Goal: Task Accomplishment & Management: Manage account settings

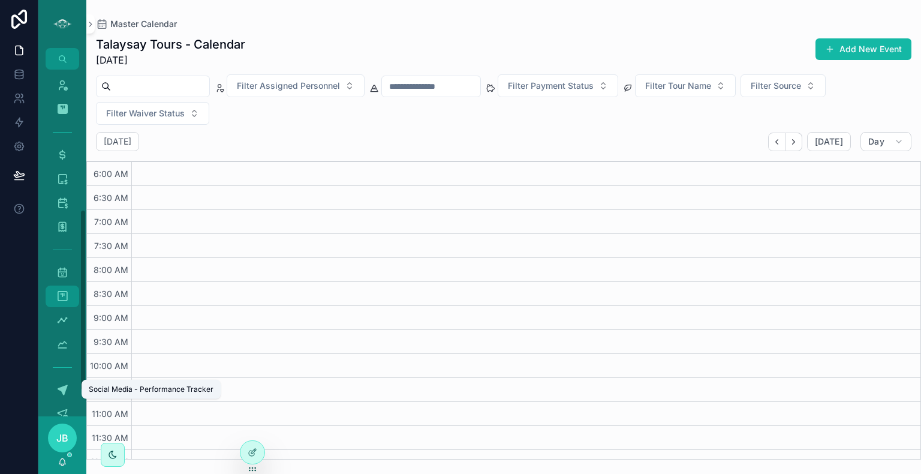
scroll to position [266, 0]
click at [62, 319] on icon "scrollable content" at bounding box center [62, 320] width 12 height 12
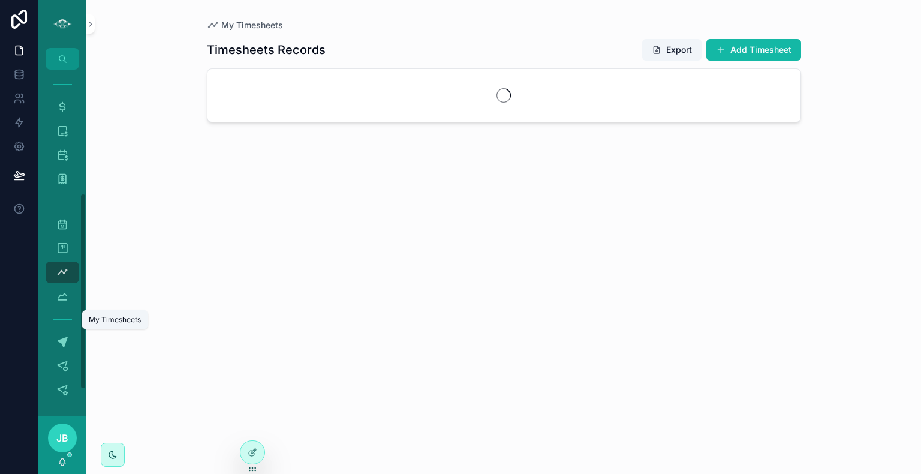
scroll to position [218, 0]
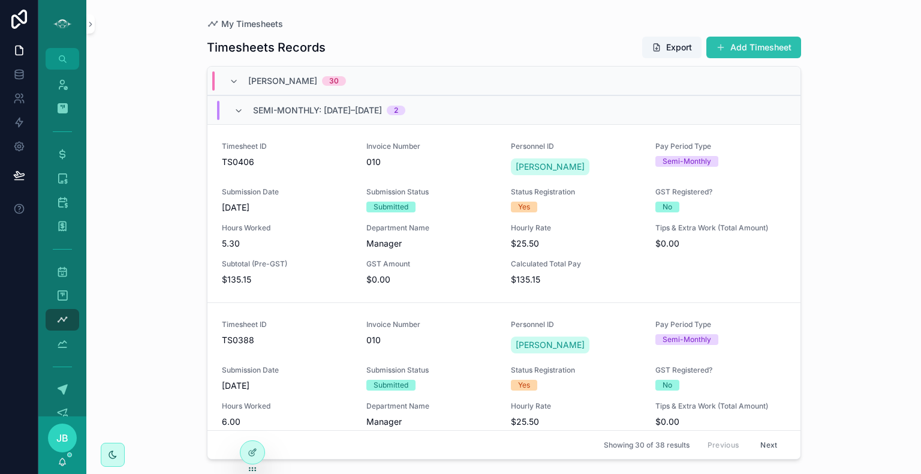
click at [752, 49] on button "Add Timesheet" at bounding box center [754, 48] width 95 height 22
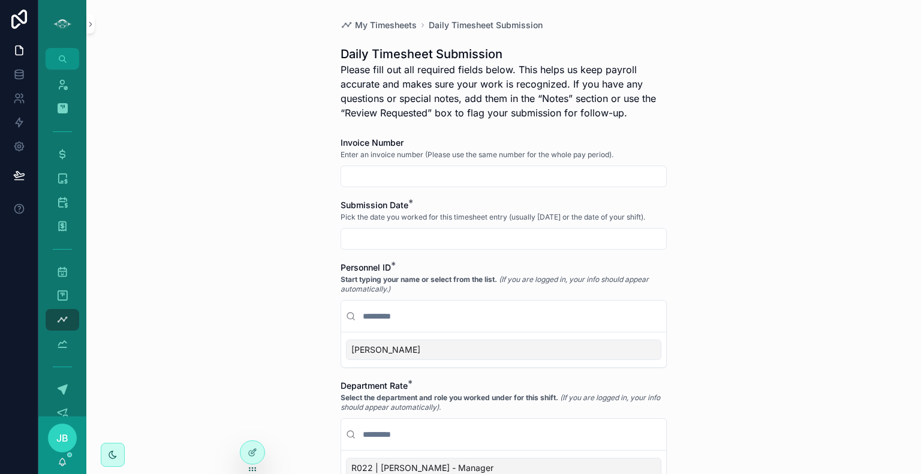
click at [417, 168] on input "scrollable content" at bounding box center [503, 176] width 325 height 17
type input "***"
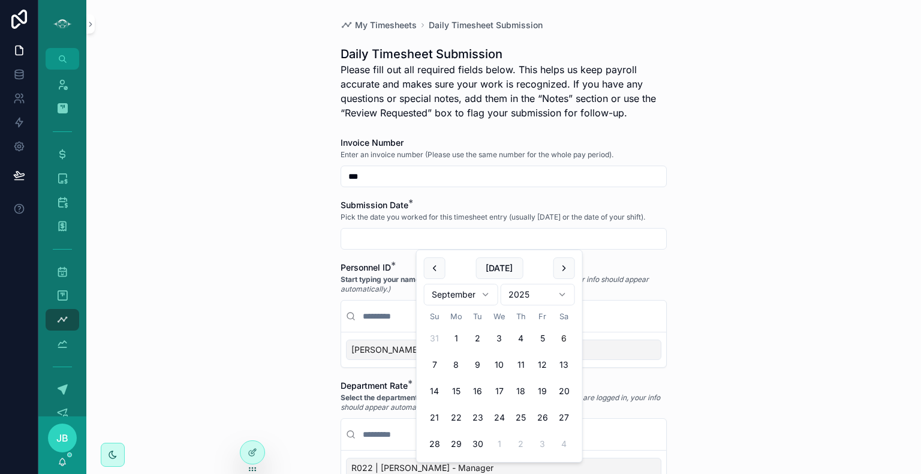
click at [404, 239] on input "scrollable content" at bounding box center [503, 238] width 325 height 17
click at [496, 265] on button "[DATE]" at bounding box center [499, 268] width 47 height 22
type input "********"
click at [392, 347] on div "Janet" at bounding box center [504, 350] width 316 height 20
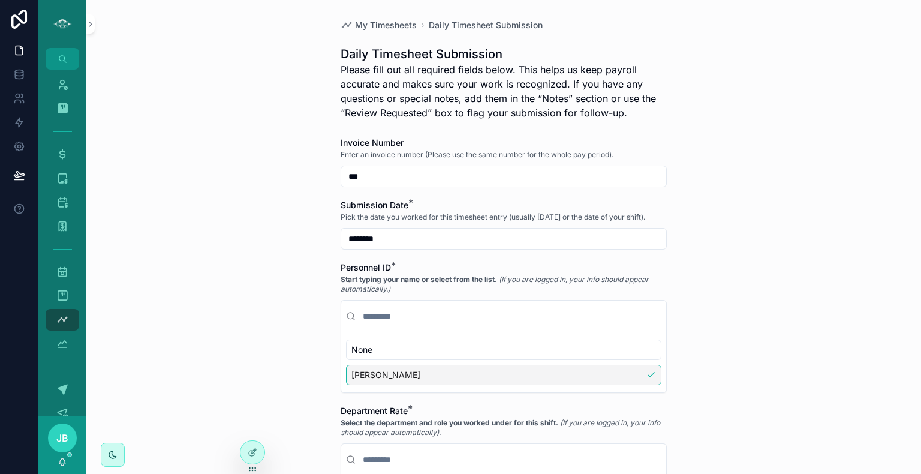
scroll to position [216, 0]
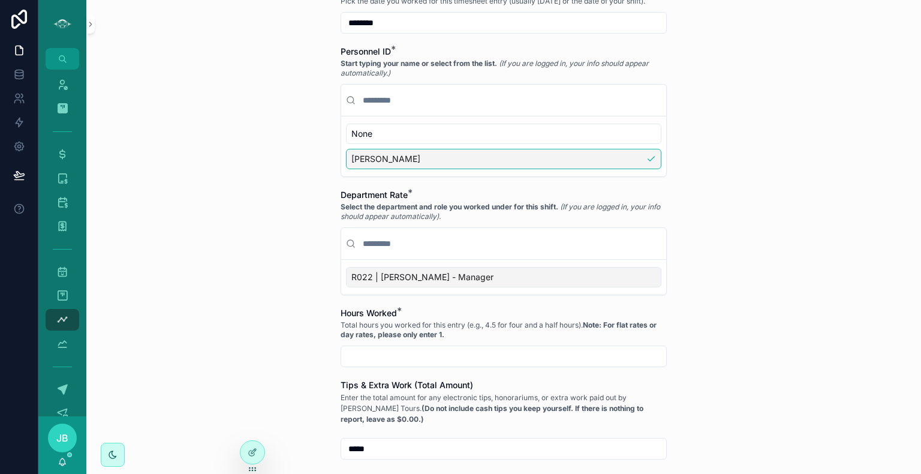
click at [451, 270] on div "R022 | JANET - Manager" at bounding box center [504, 277] width 316 height 20
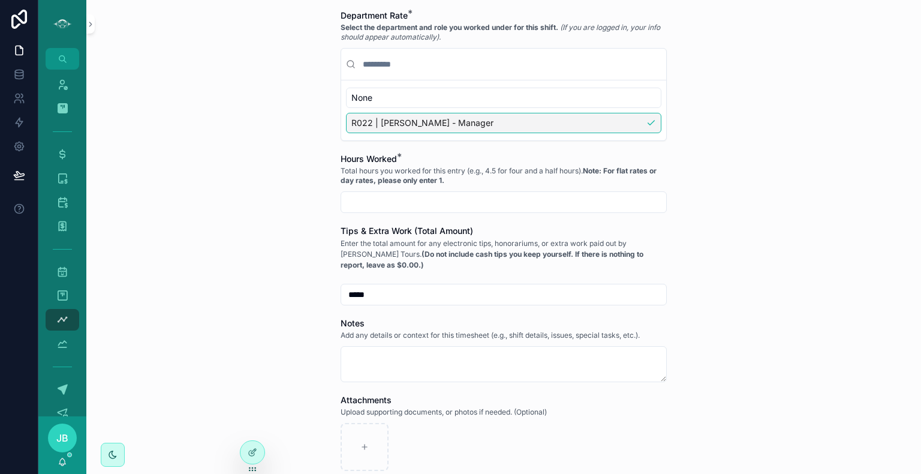
scroll to position [396, 0]
click at [440, 203] on input "scrollable content" at bounding box center [503, 201] width 325 height 17
type input "****"
click at [780, 267] on div "My Timesheets Daily Timesheet Submission Daily Timesheet Submission Please fill…" at bounding box center [503, 237] width 835 height 474
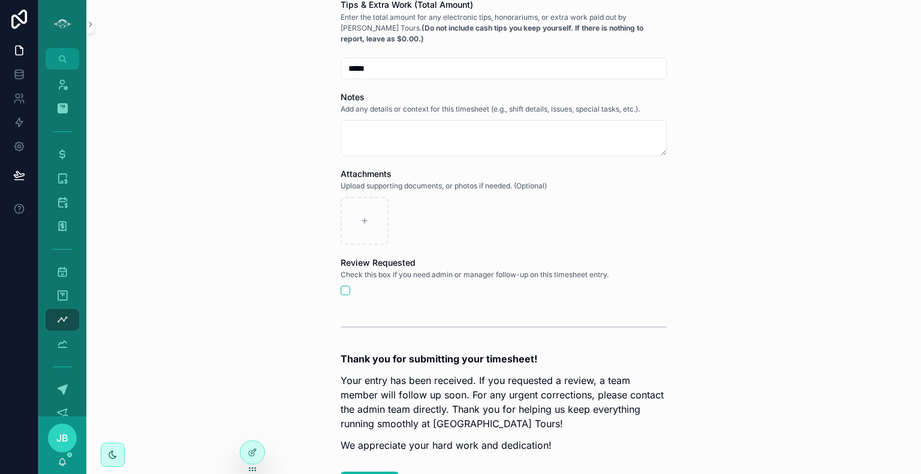
scroll to position [715, 0]
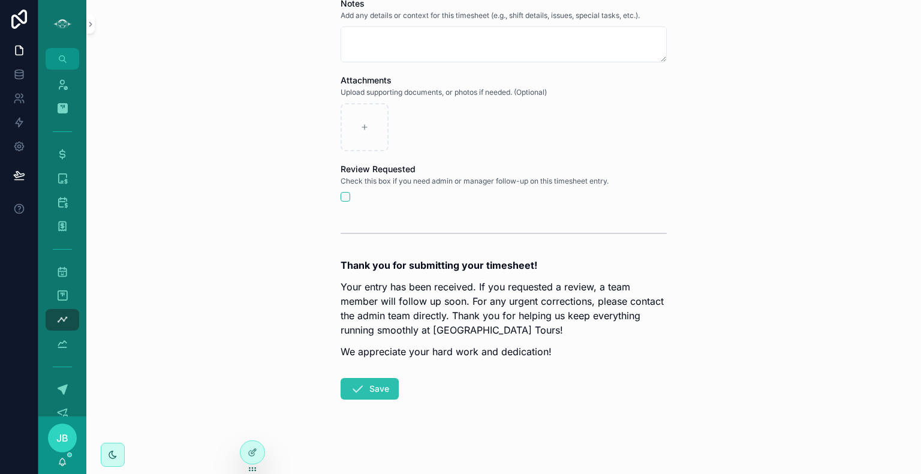
click at [365, 392] on button "Save" at bounding box center [370, 389] width 58 height 22
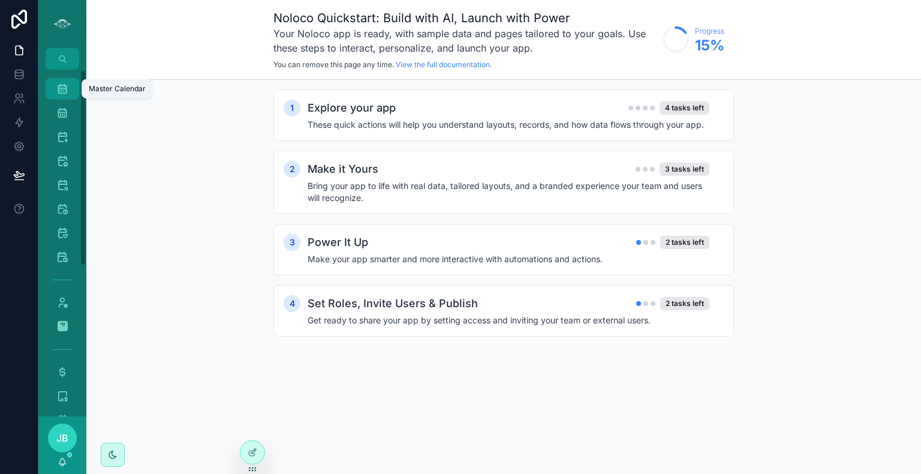
click at [62, 91] on icon "scrollable content" at bounding box center [62, 89] width 12 height 12
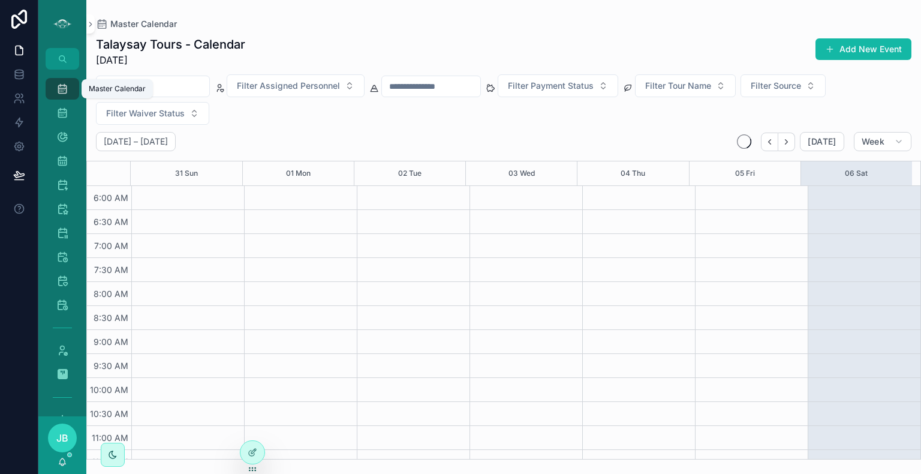
scroll to position [288, 0]
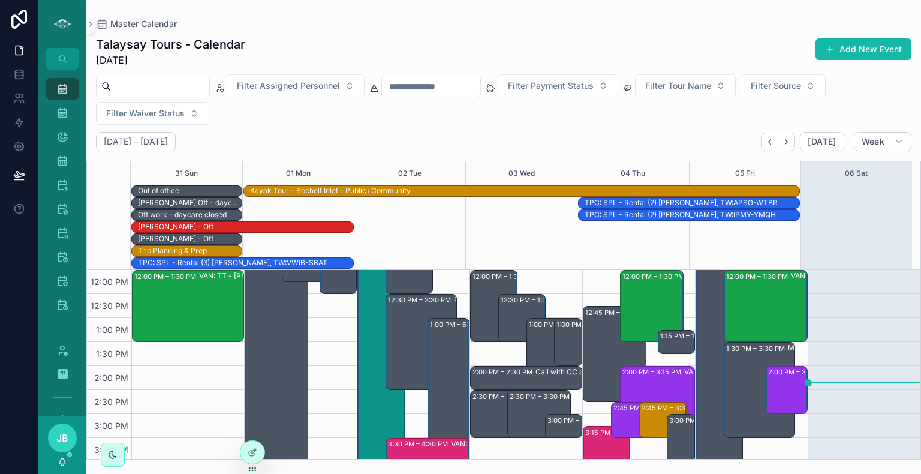
click at [885, 149] on button "Week" at bounding box center [883, 141] width 58 height 19
click at [847, 239] on button "Day D" at bounding box center [858, 235] width 86 height 22
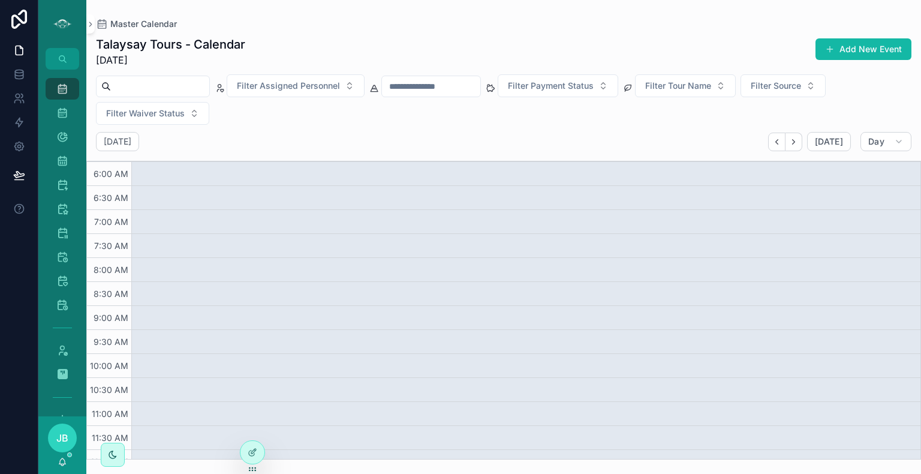
scroll to position [288, 0]
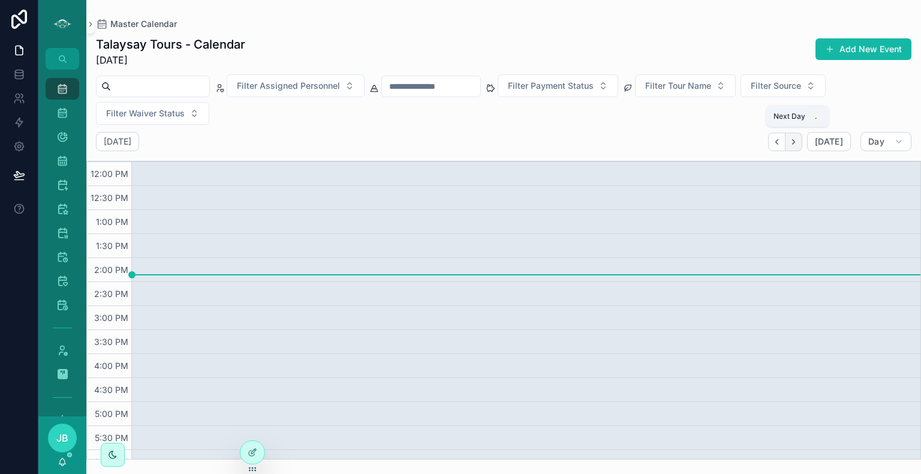
click at [798, 138] on icon "Next" at bounding box center [793, 141] width 9 height 9
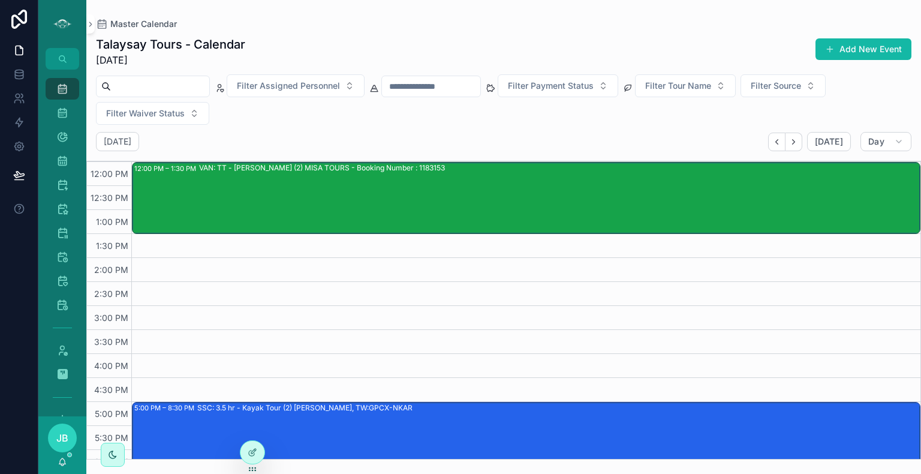
scroll to position [422, 0]
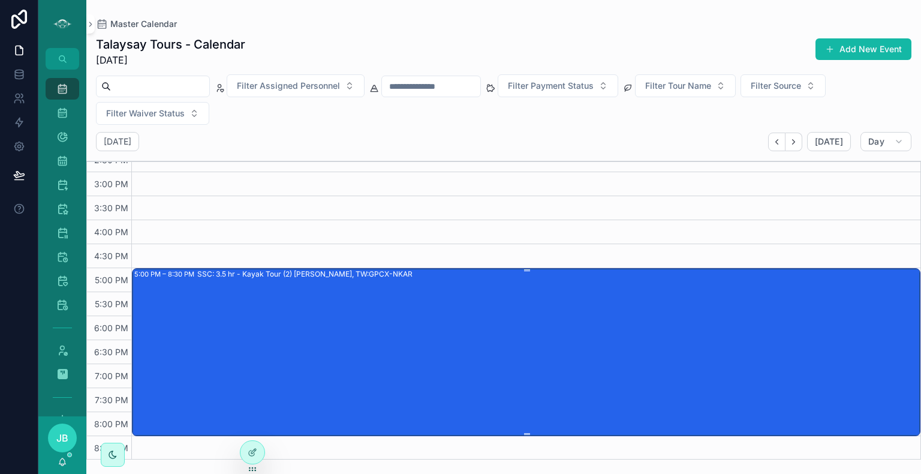
click at [494, 307] on div "SSC: 3.5 hr - Kayak Tour (2) [PERSON_NAME], TW:GPCX-NKAR" at bounding box center [558, 352] width 722 height 166
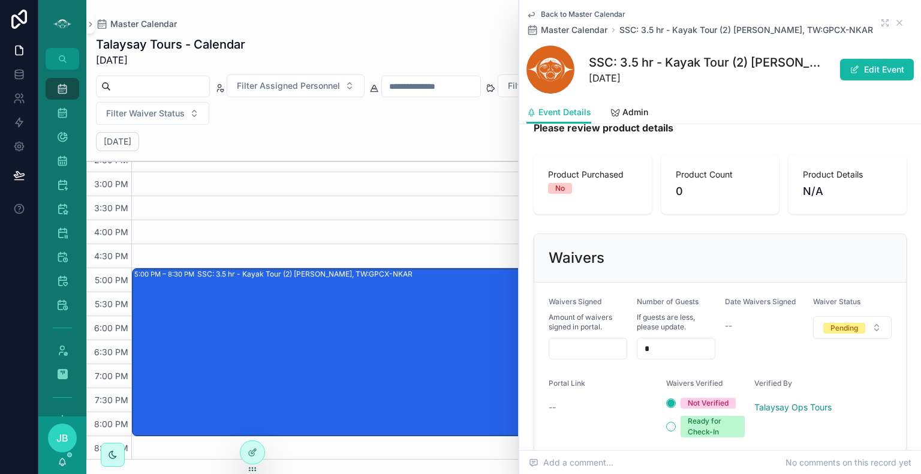
scroll to position [828, 0]
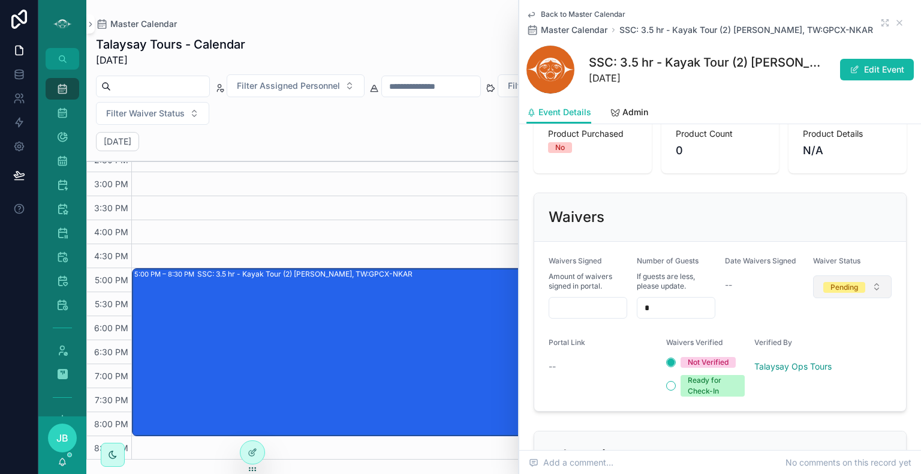
click at [848, 282] on div "Pending" at bounding box center [845, 287] width 28 height 11
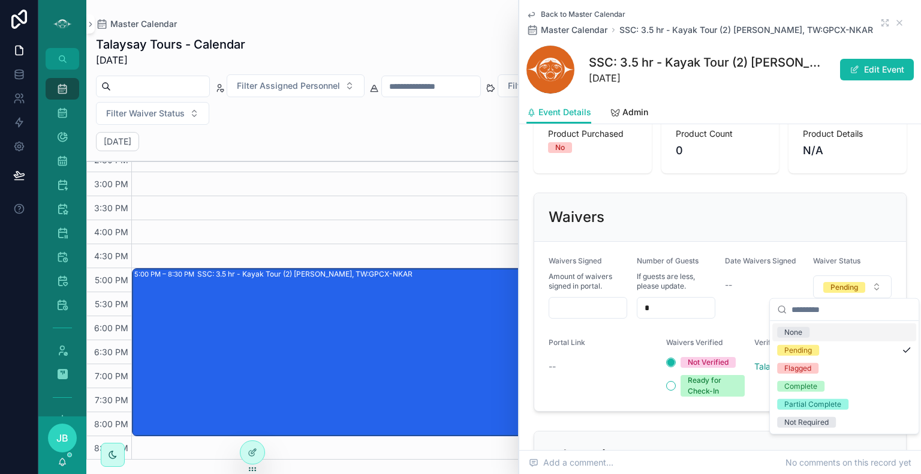
click at [614, 307] on input "scrollable content" at bounding box center [588, 307] width 77 height 17
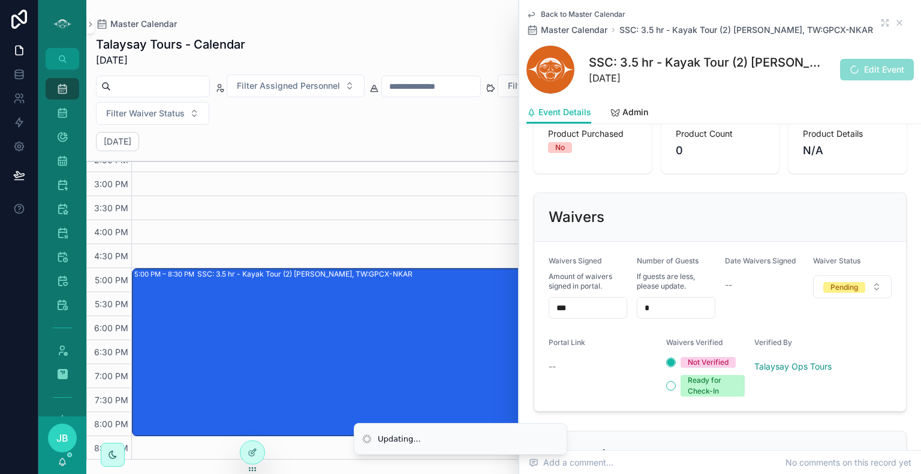
type input "***"
click at [852, 61] on span "Edit Event" at bounding box center [877, 70] width 74 height 22
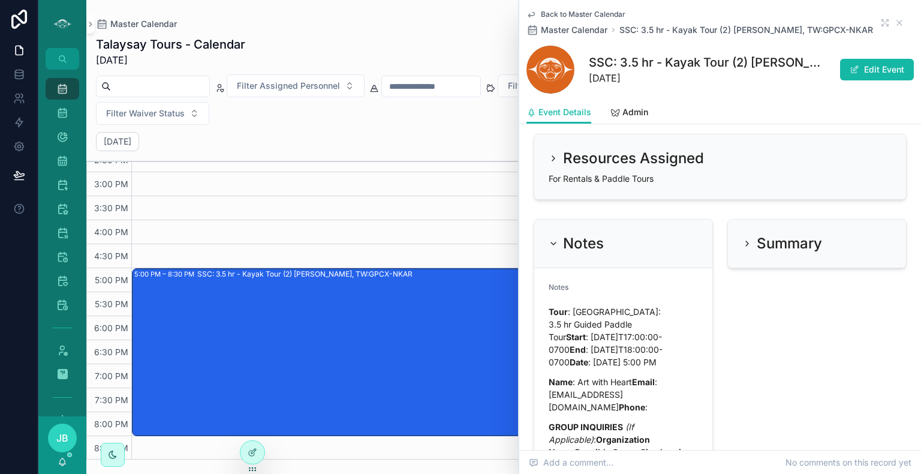
scroll to position [1339, 0]
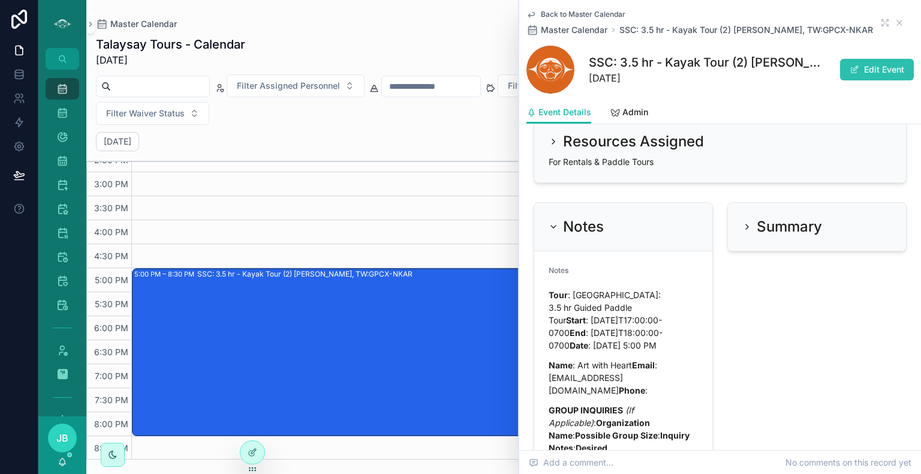
click at [857, 67] on button "Edit Event" at bounding box center [877, 70] width 74 height 22
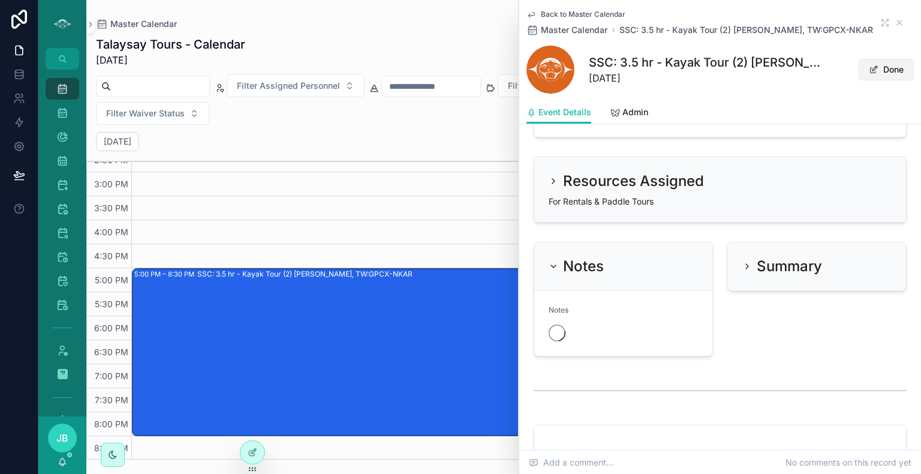
scroll to position [1376, 0]
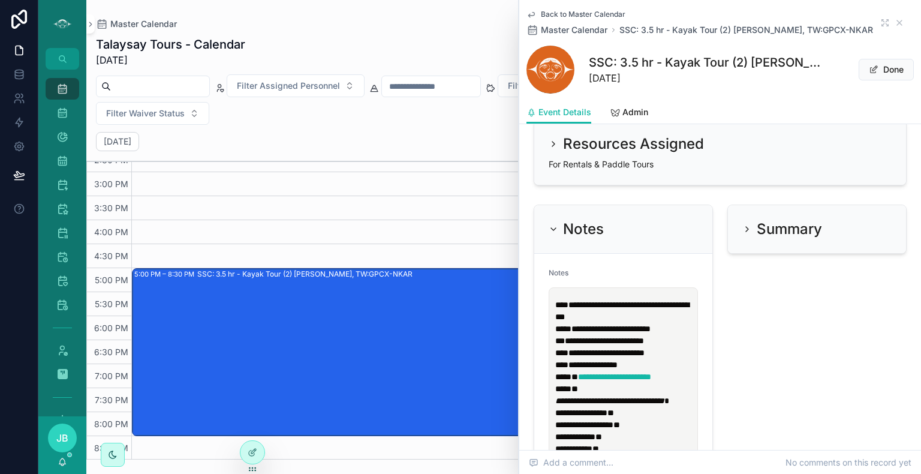
click at [651, 326] on span "**********" at bounding box center [611, 329] width 79 height 8
click at [688, 335] on p "**********" at bounding box center [626, 329] width 141 height 60
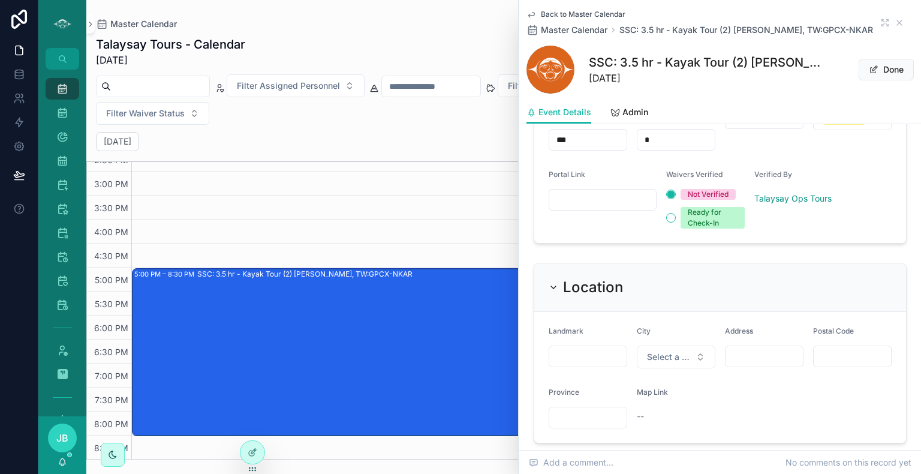
scroll to position [967, 0]
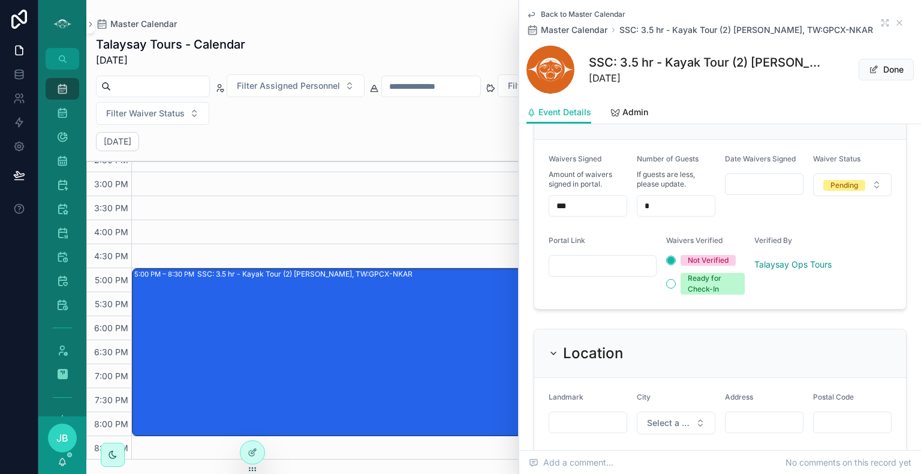
click at [625, 266] on input "scrollable content" at bounding box center [603, 265] width 107 height 17
paste input "**********"
type input "**********"
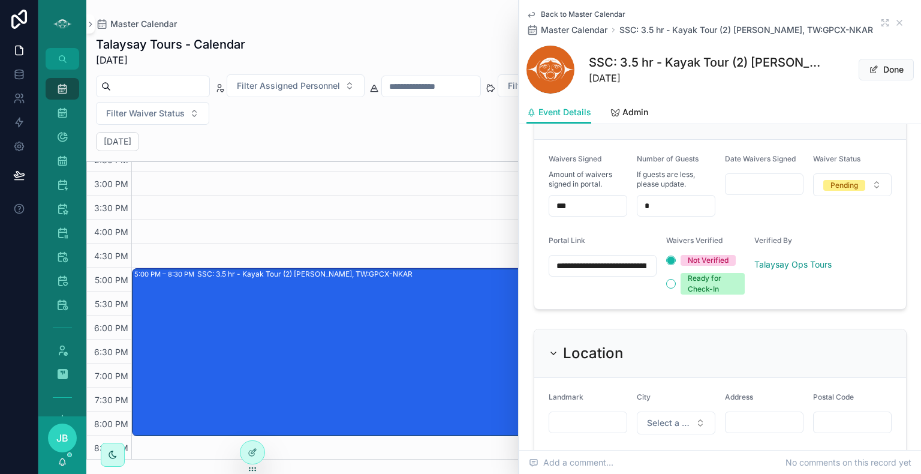
click at [806, 292] on div "Verified By [PERSON_NAME] Ops Tours" at bounding box center [794, 265] width 79 height 59
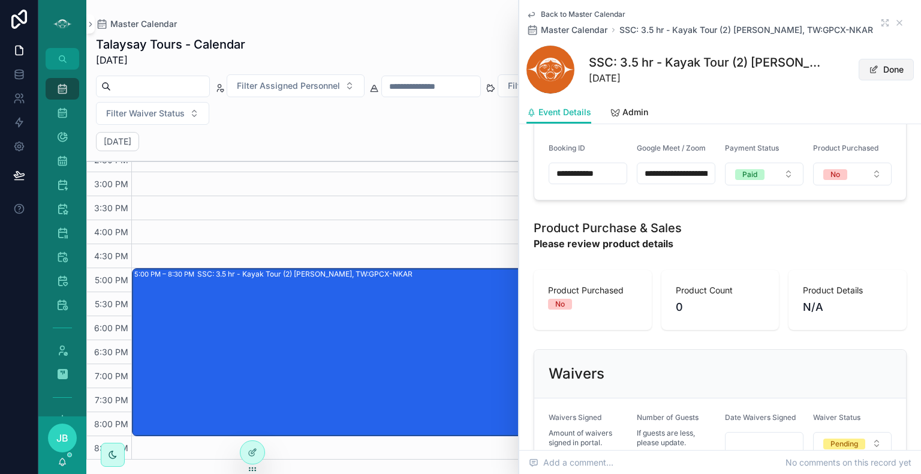
scroll to position [708, 0]
click at [895, 25] on icon "scrollable content" at bounding box center [900, 23] width 10 height 10
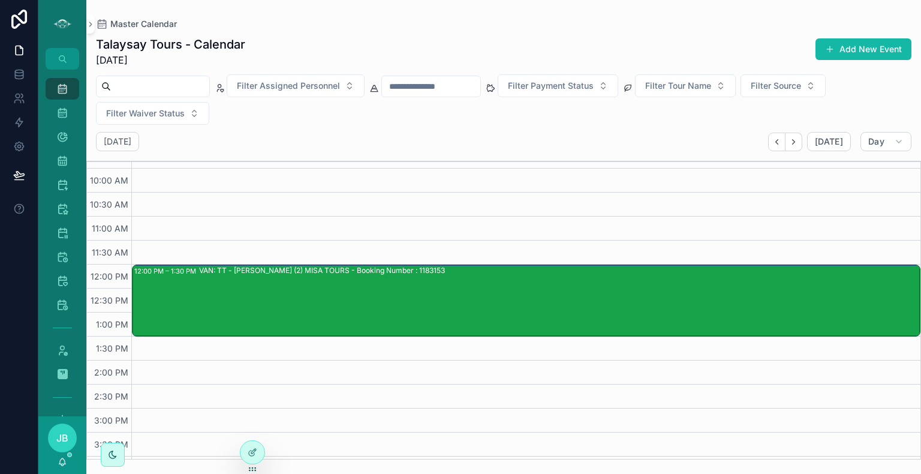
scroll to position [169, 0]
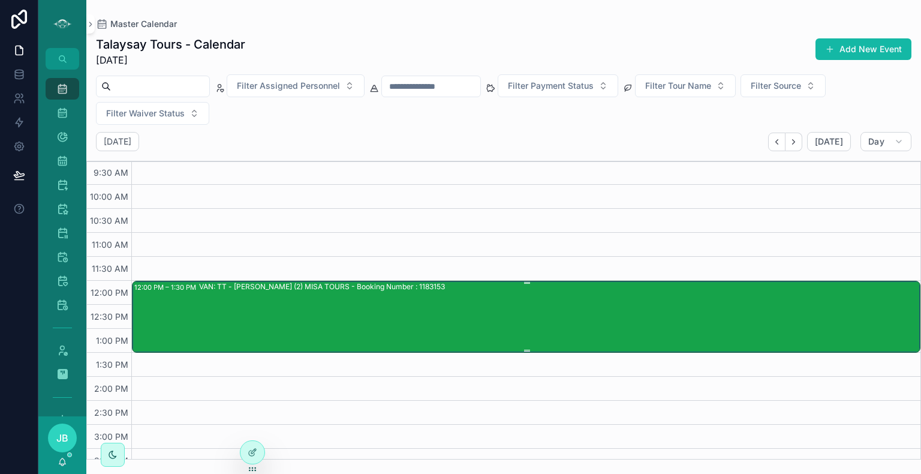
click at [514, 320] on div "VAN: TT - [PERSON_NAME] (2) MISA TOURS - Booking Number : 1183153" at bounding box center [559, 316] width 720 height 70
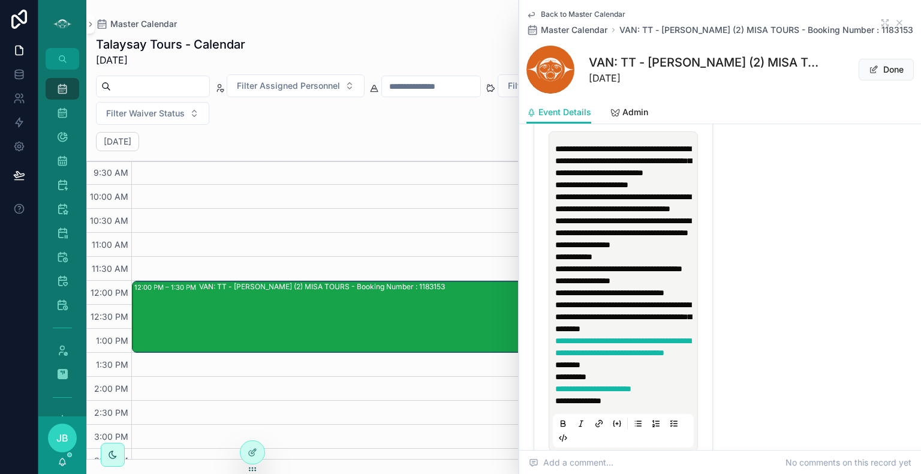
scroll to position [1539, 0]
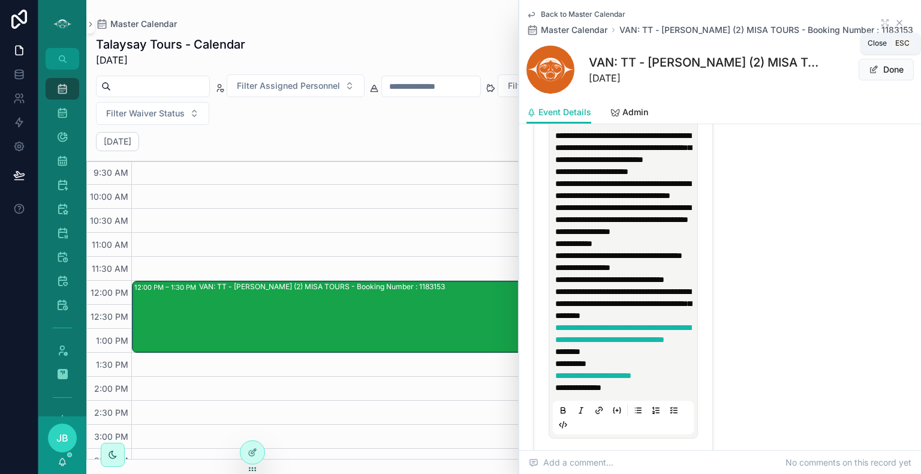
click at [897, 23] on icon "scrollable content" at bounding box center [899, 22] width 5 height 5
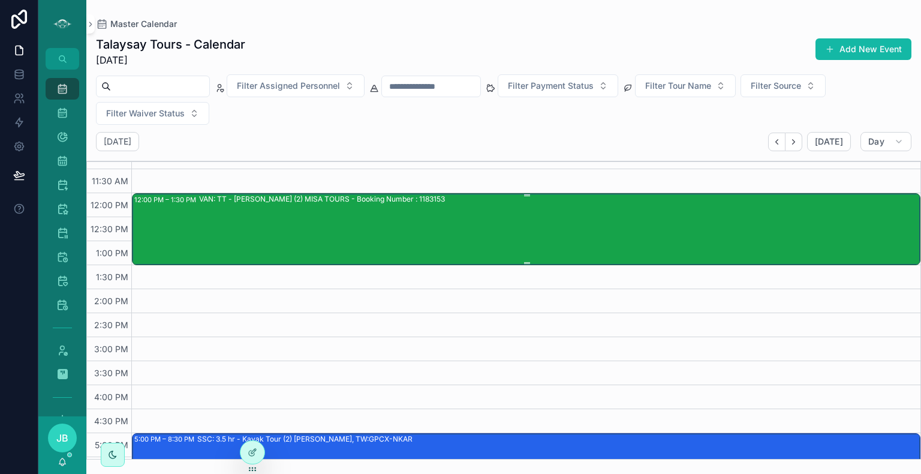
scroll to position [238, 0]
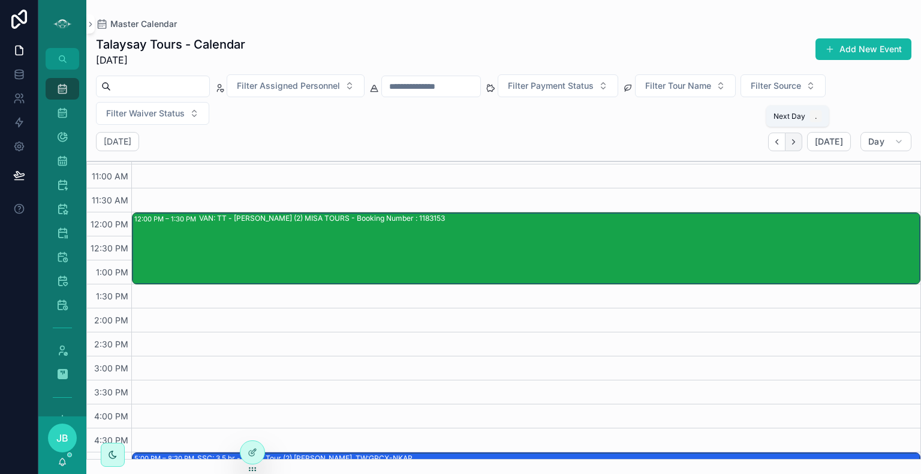
click at [798, 143] on icon "Next" at bounding box center [793, 141] width 9 height 9
